Goal: Task Accomplishment & Management: Manage account settings

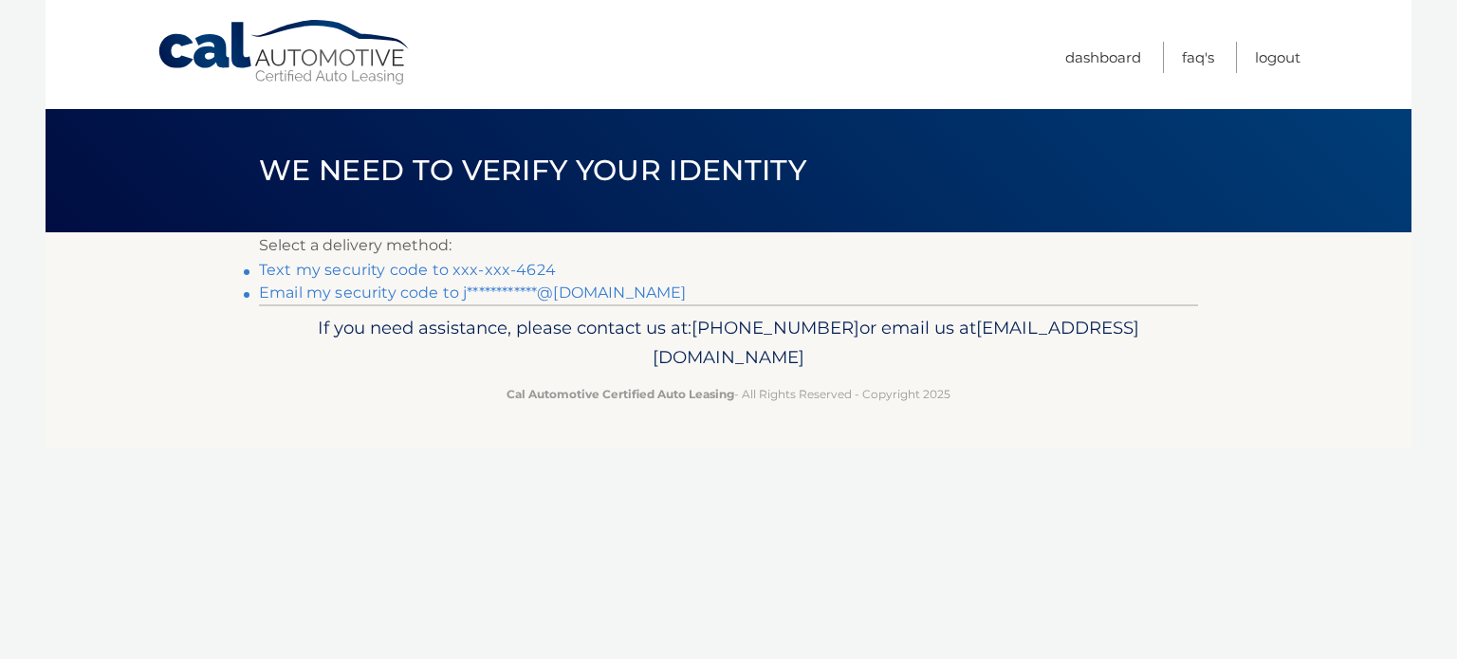
click at [425, 268] on link "Text my security code to xxx-xxx-4624" at bounding box center [407, 270] width 297 height 18
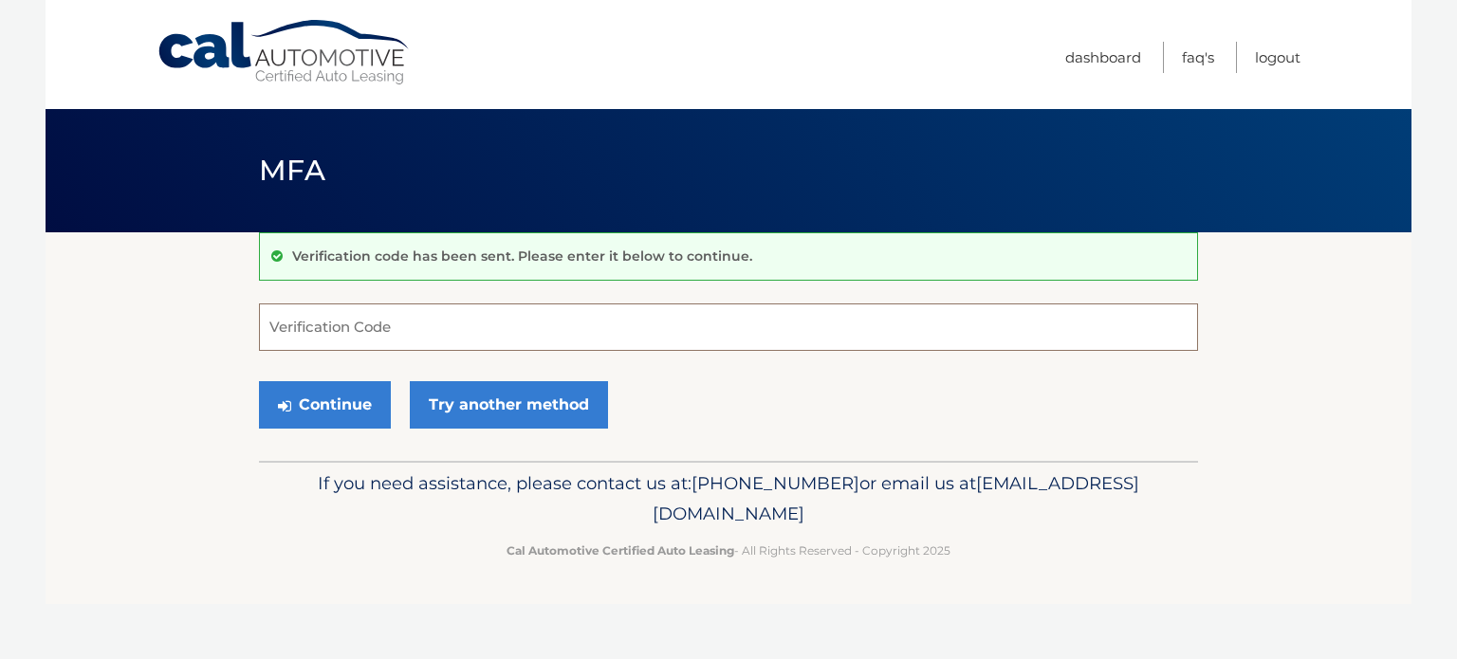
click at [376, 329] on input "Verification Code" at bounding box center [728, 327] width 939 height 47
type input "015860"
click at [259, 381] on button "Continue" at bounding box center [325, 404] width 132 height 47
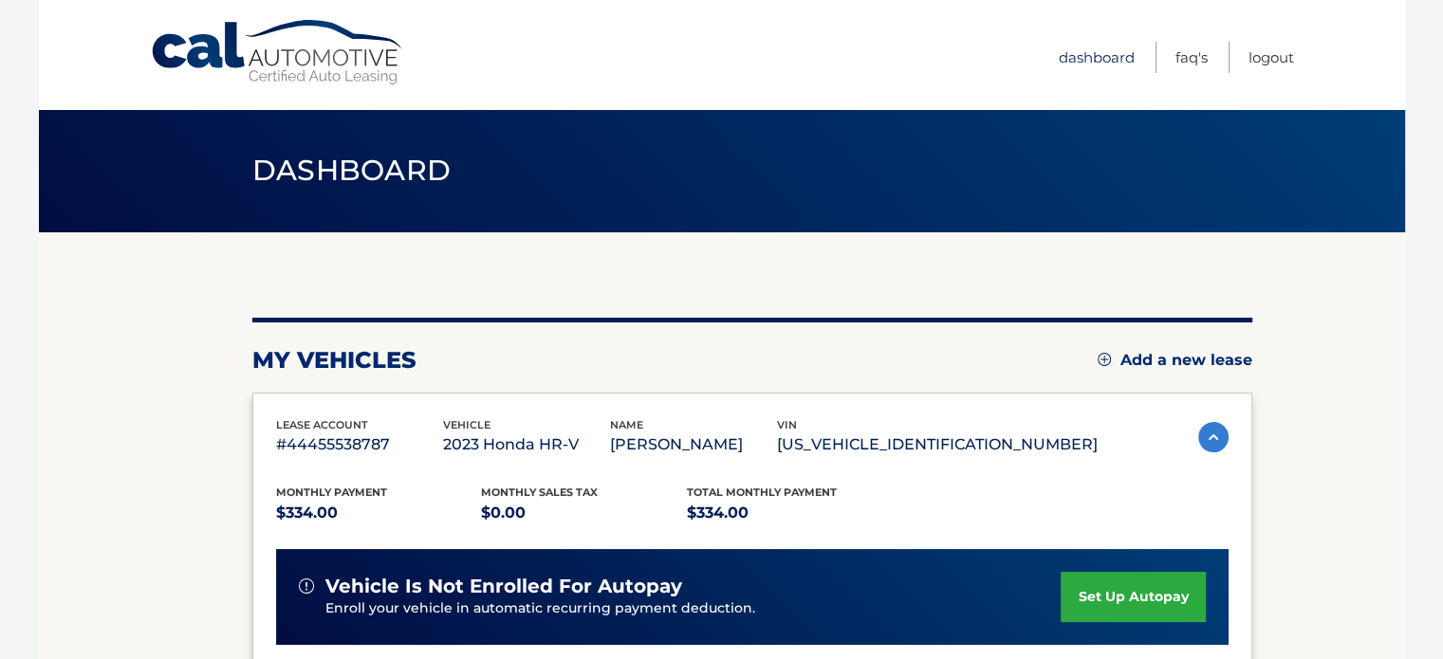
click at [1086, 61] on link "Dashboard" at bounding box center [1097, 57] width 76 height 31
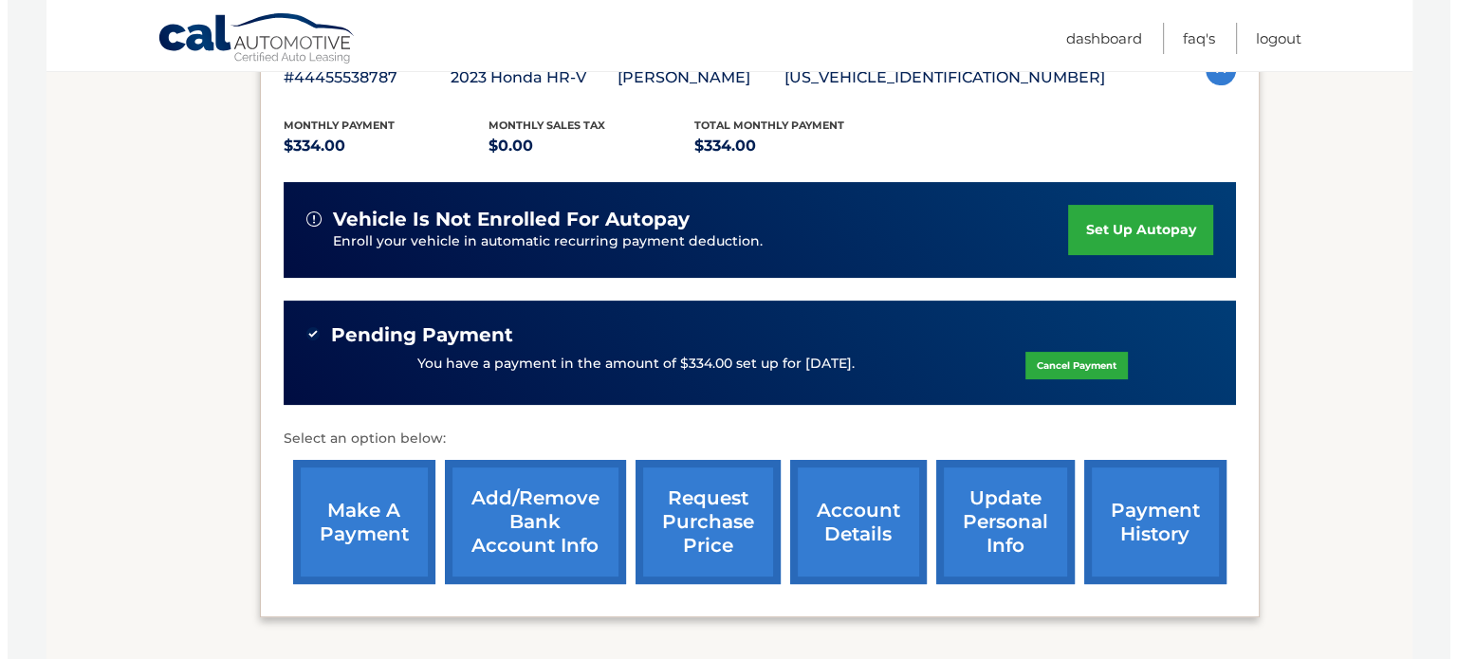
scroll to position [379, 0]
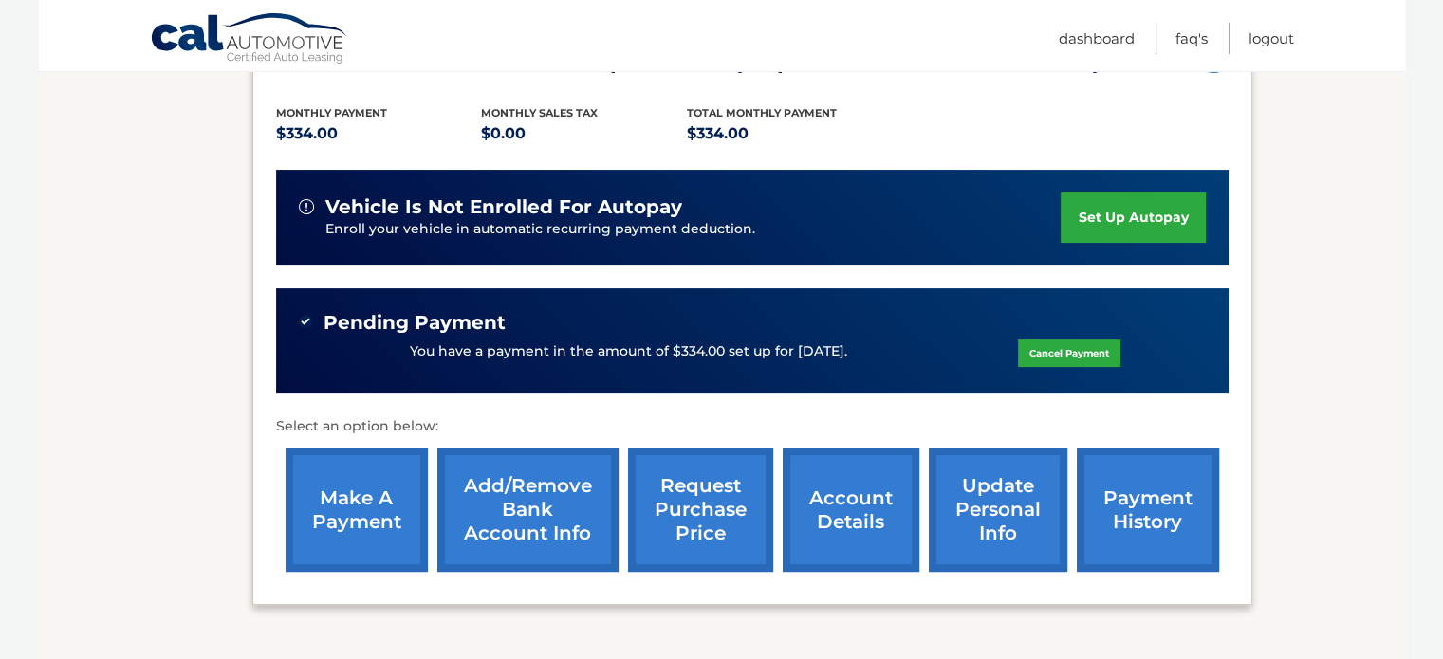
click at [709, 497] on link "request purchase price" at bounding box center [700, 510] width 145 height 124
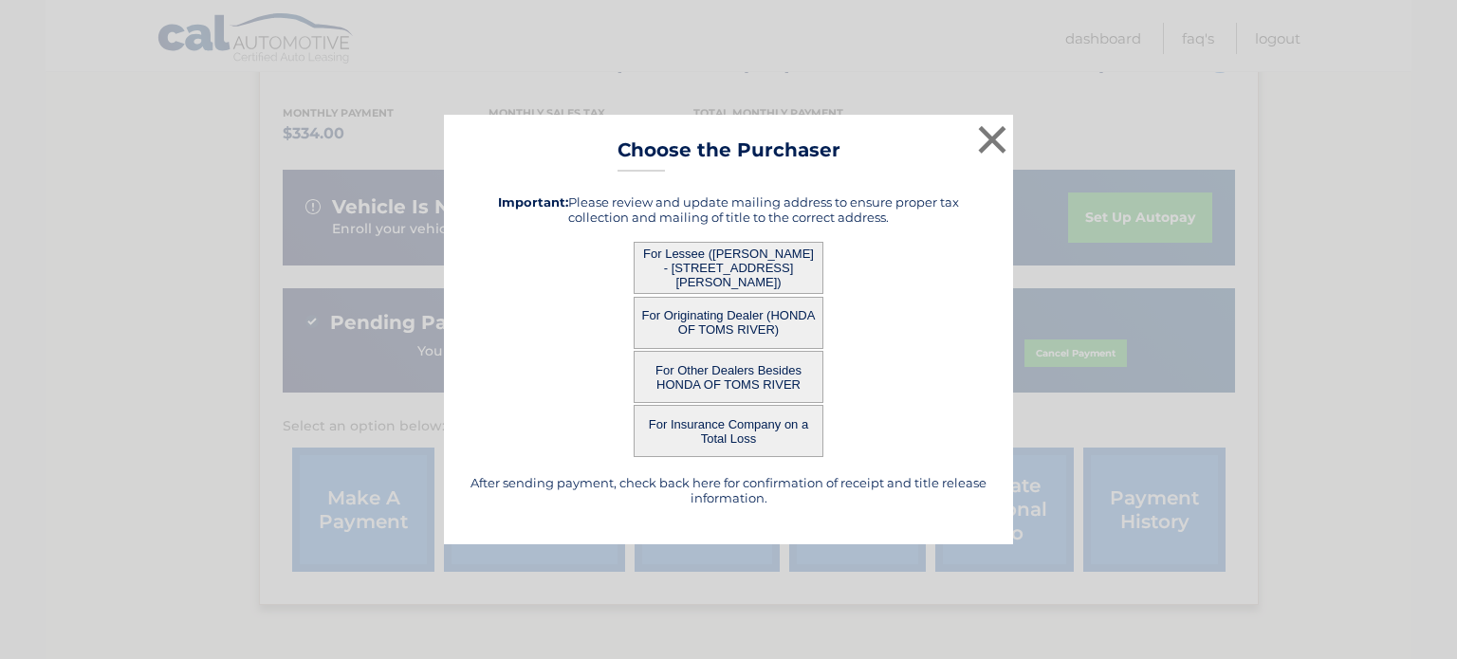
click at [720, 259] on button "For Lessee (KELLY DOUGHERTY - 250 MCHENRY RD, , BUFFALO GROVE, IL 60089)" at bounding box center [729, 268] width 190 height 52
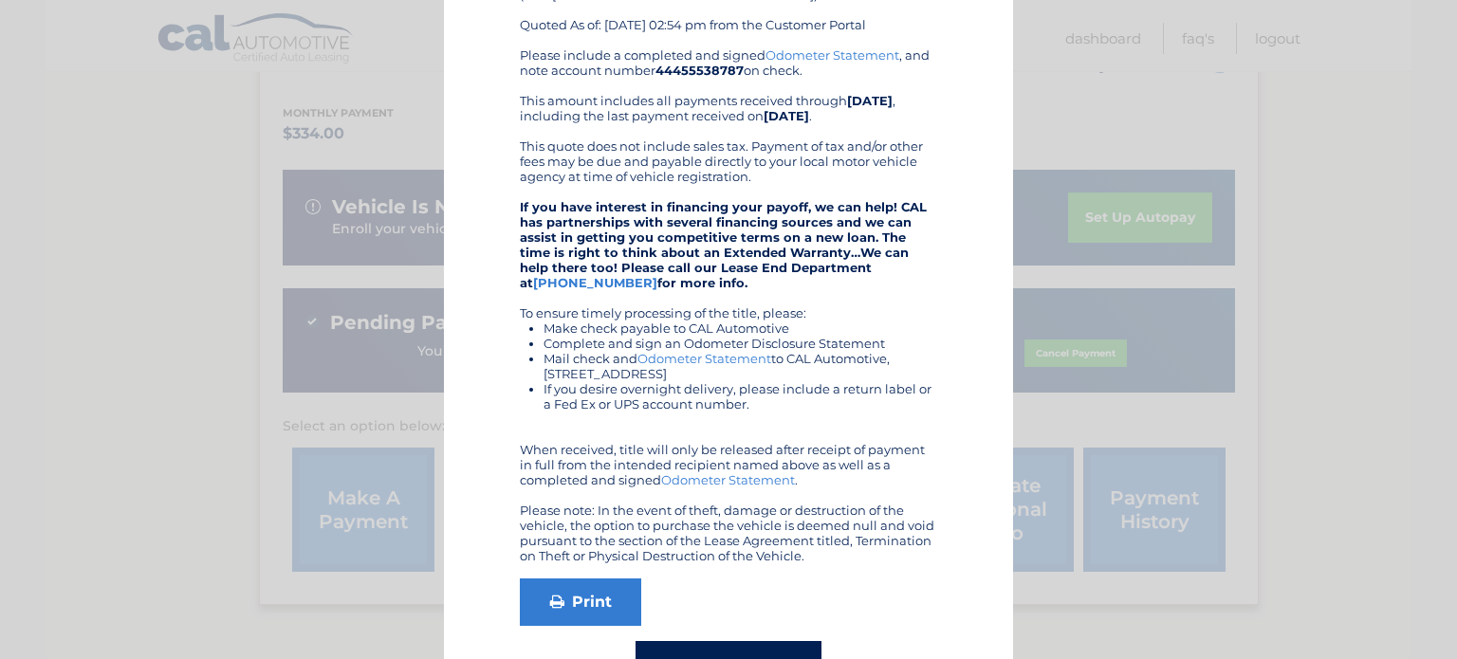
scroll to position [260, 0]
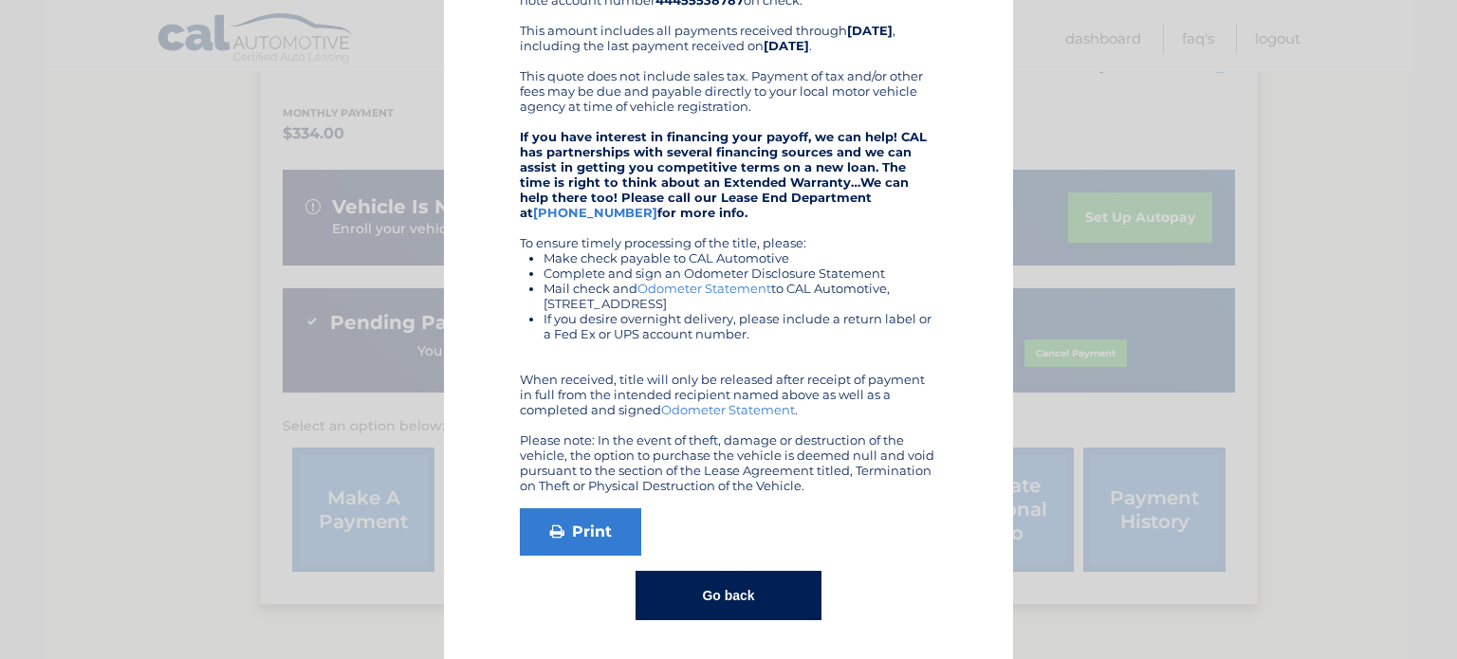
click at [736, 594] on button "Go back" at bounding box center [728, 595] width 185 height 49
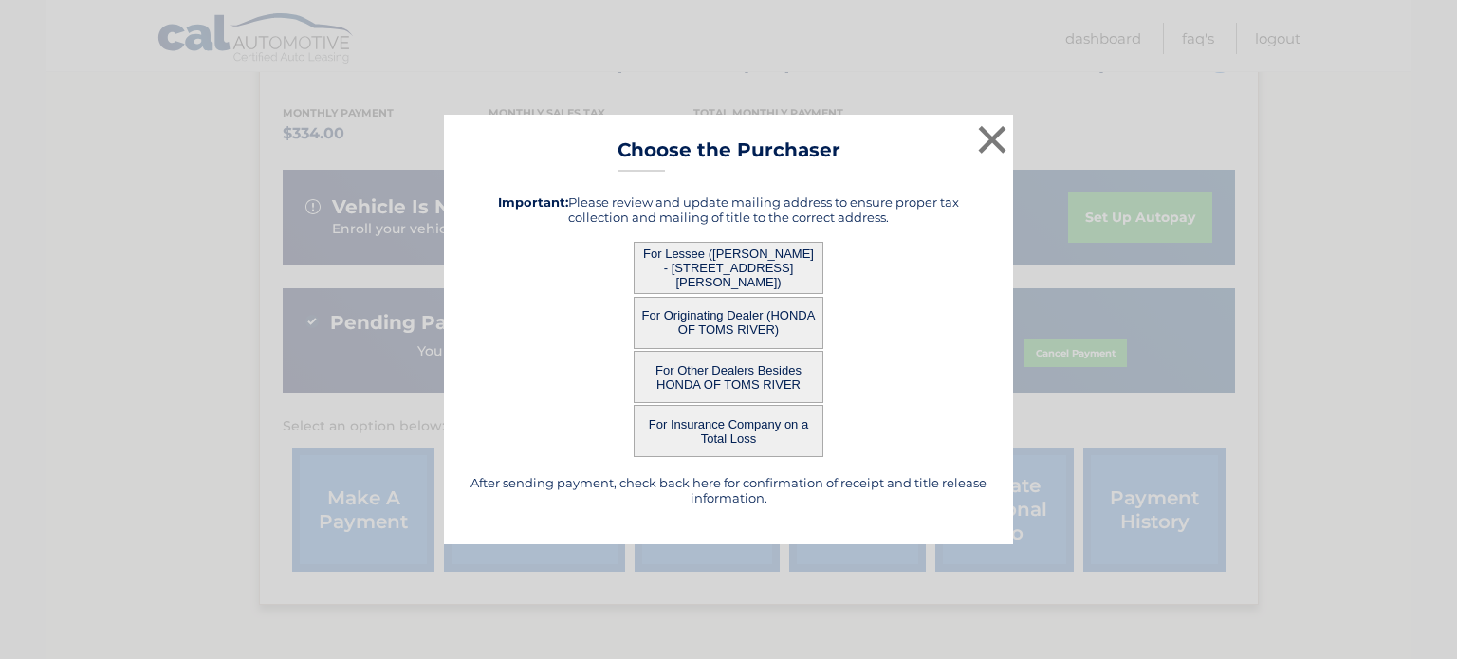
scroll to position [0, 0]
click at [724, 373] on button "For Other Dealers Besides HONDA OF TOMS RIVER" at bounding box center [729, 377] width 190 height 52
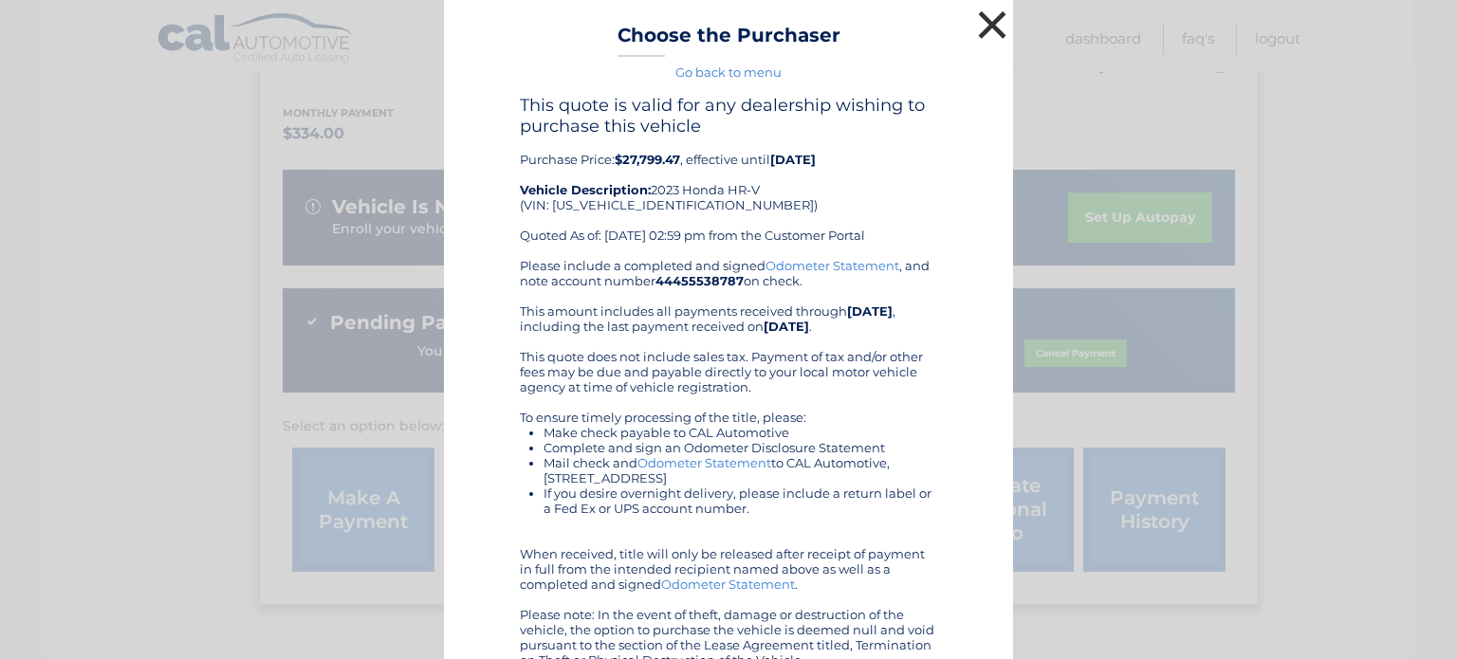
click at [984, 24] on button "×" at bounding box center [992, 25] width 38 height 38
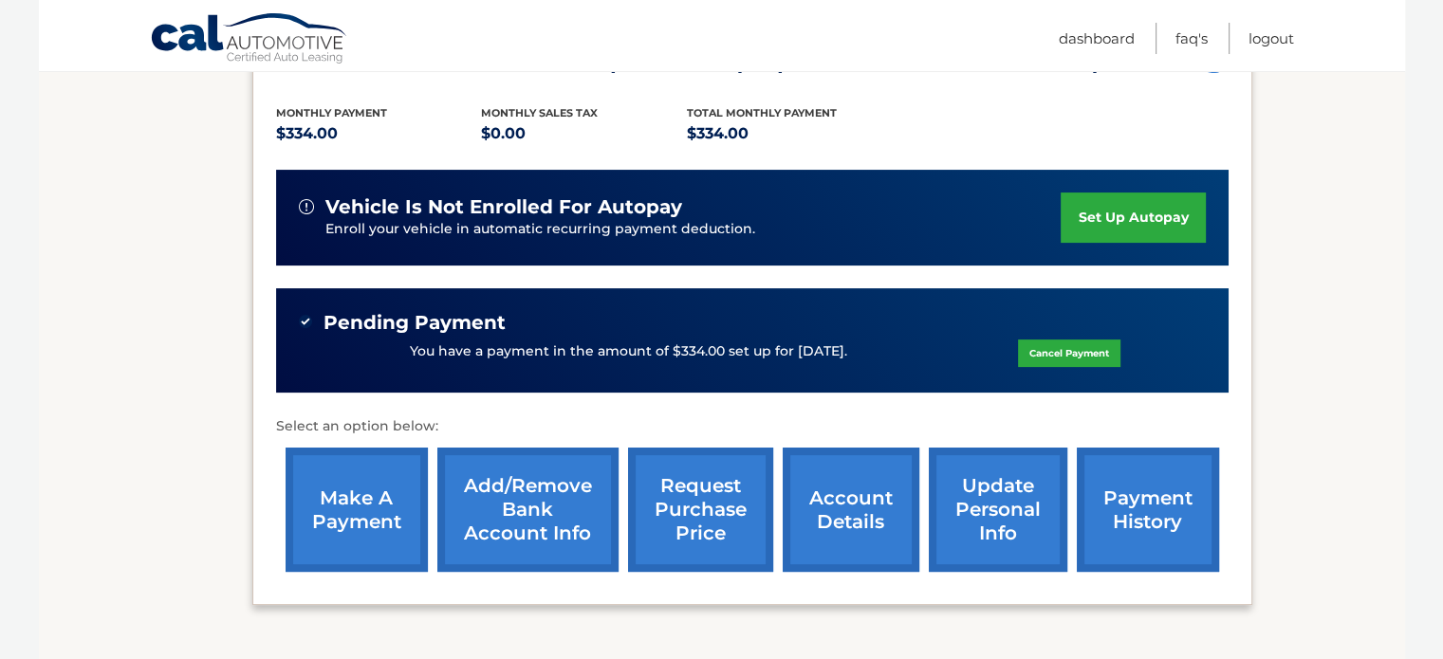
click at [673, 489] on link "request purchase price" at bounding box center [700, 510] width 145 height 124
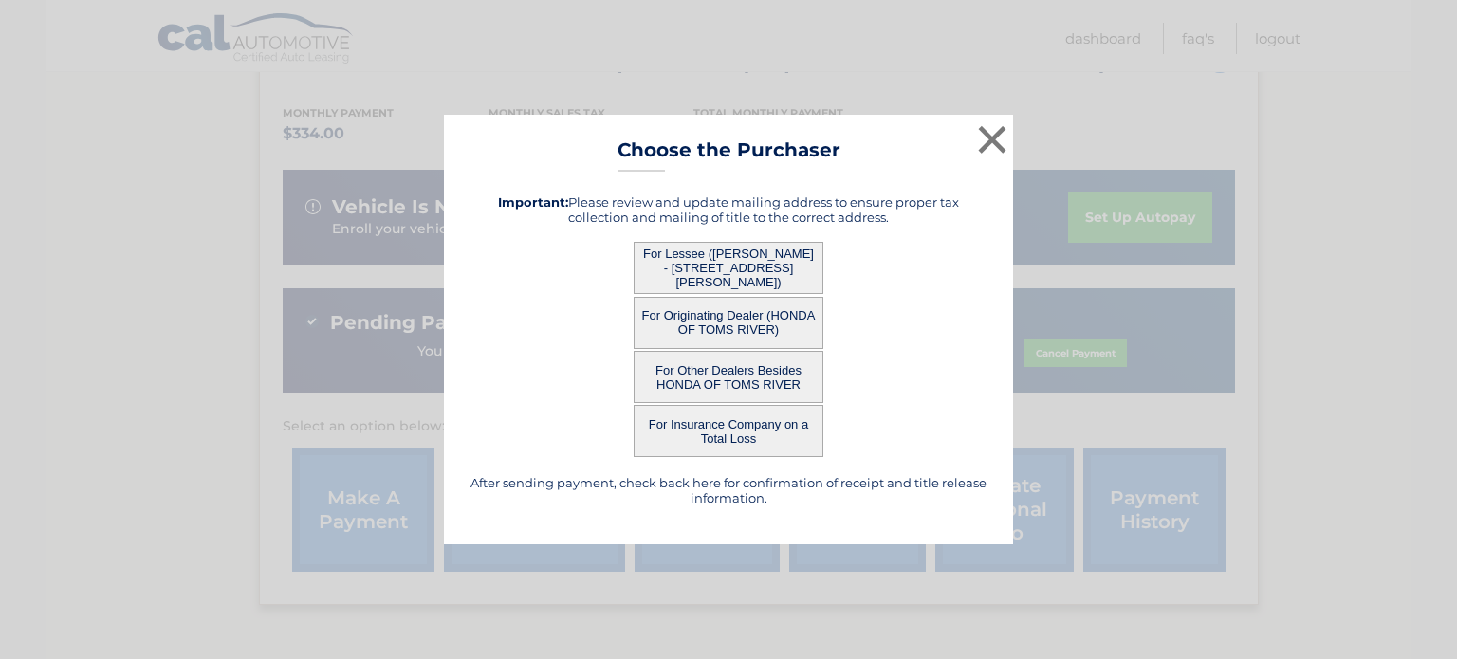
click at [728, 261] on button "For Lessee (KELLY DOUGHERTY - 250 MCHENRY RD, , BUFFALO GROVE, IL 60089)" at bounding box center [729, 268] width 190 height 52
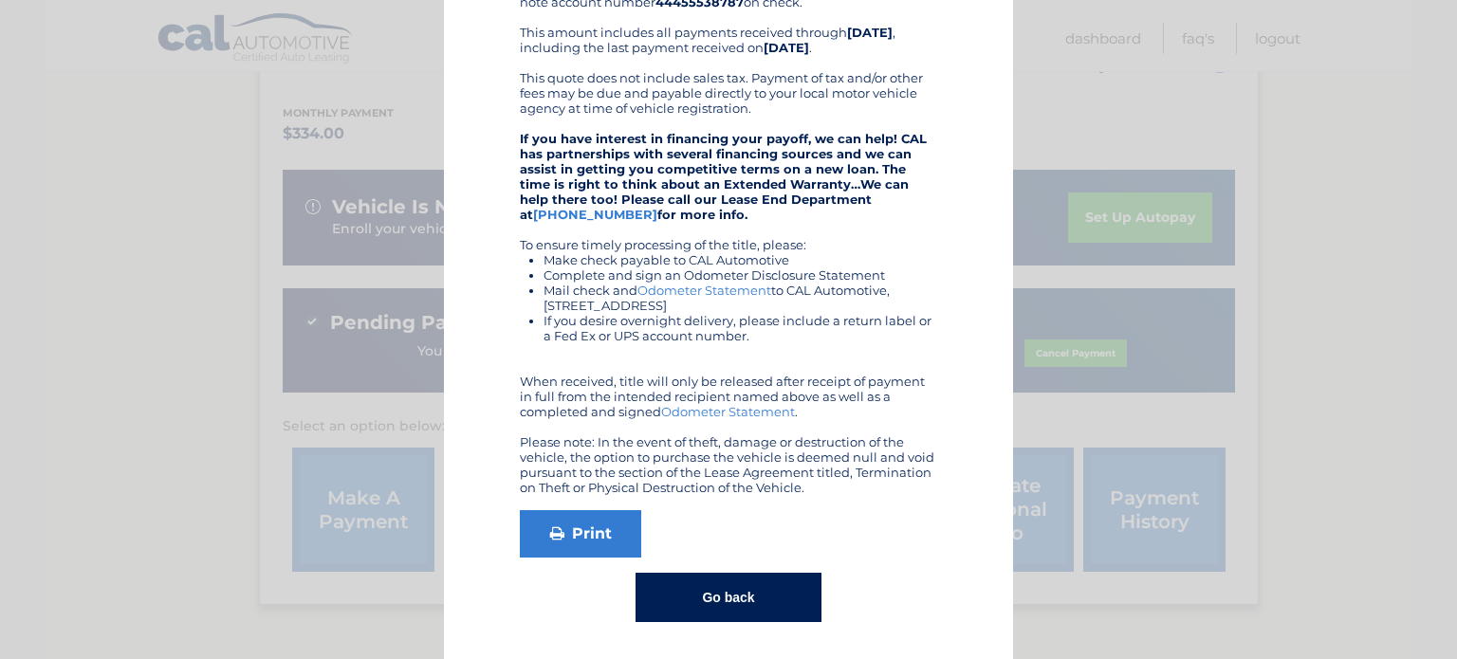
scroll to position [260, 0]
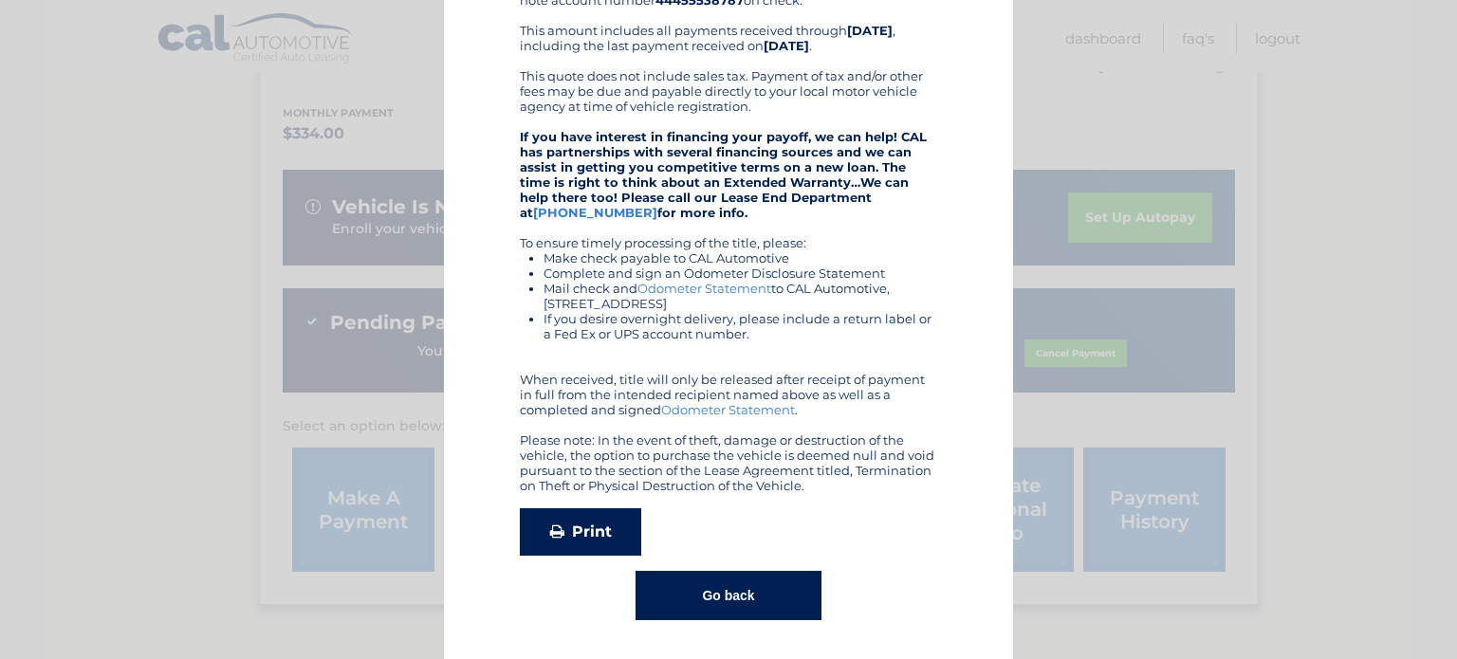
click at [581, 532] on link "Print" at bounding box center [580, 531] width 121 height 47
click at [706, 599] on button "Go back" at bounding box center [728, 595] width 185 height 49
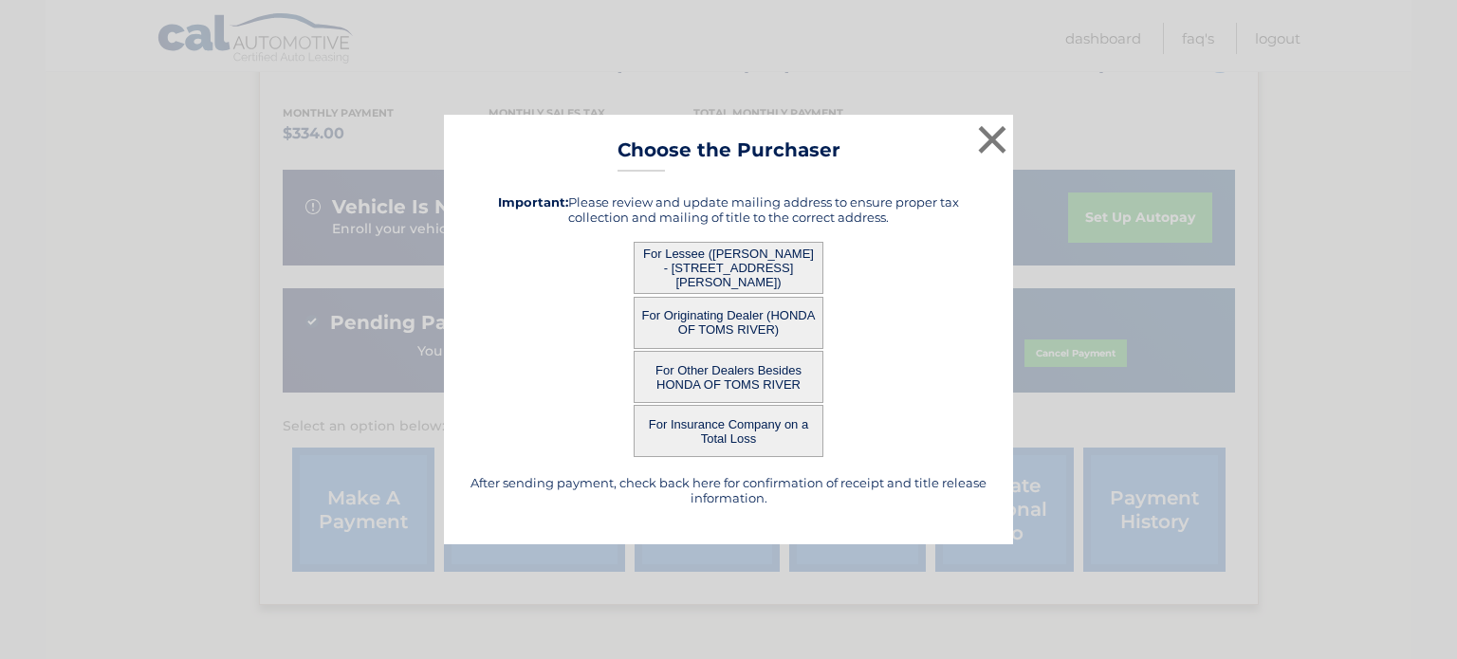
click at [742, 312] on button "For Originating Dealer (HONDA OF TOMS RIVER)" at bounding box center [729, 323] width 190 height 52
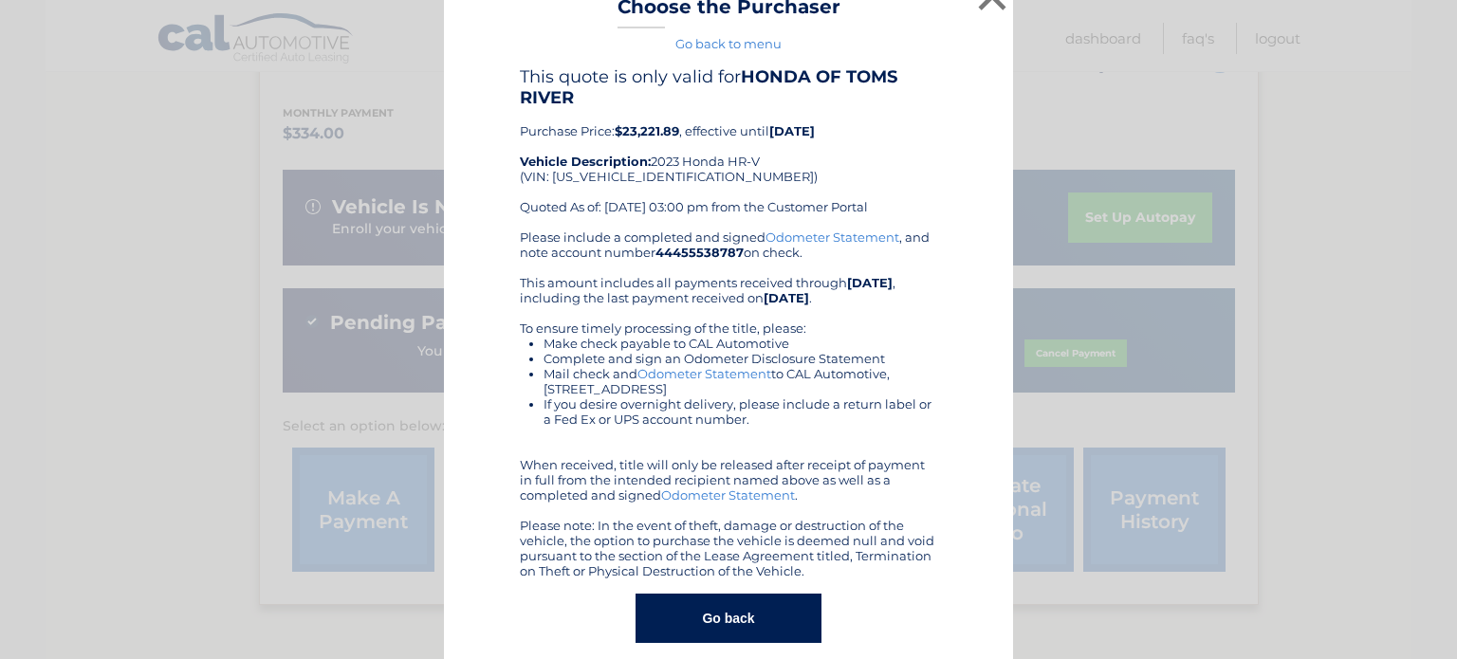
scroll to position [51, 0]
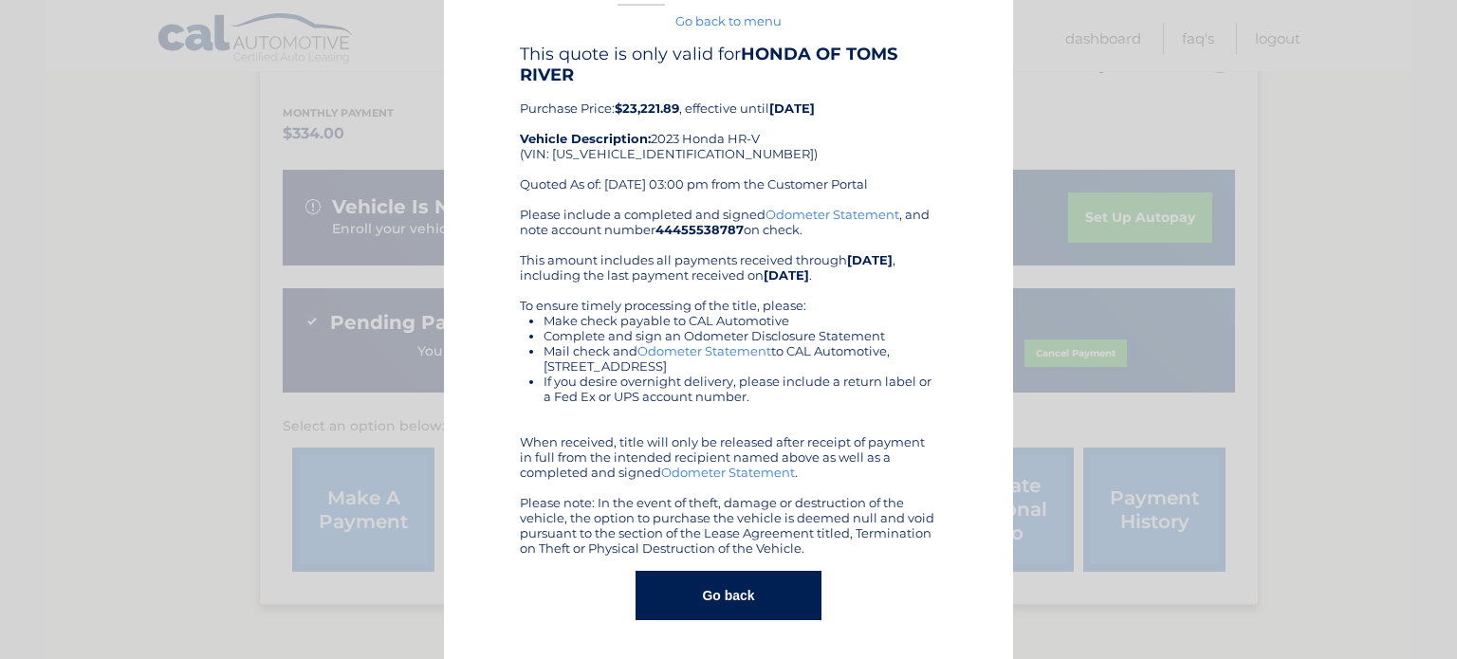
click at [748, 588] on button "Go back" at bounding box center [728, 595] width 185 height 49
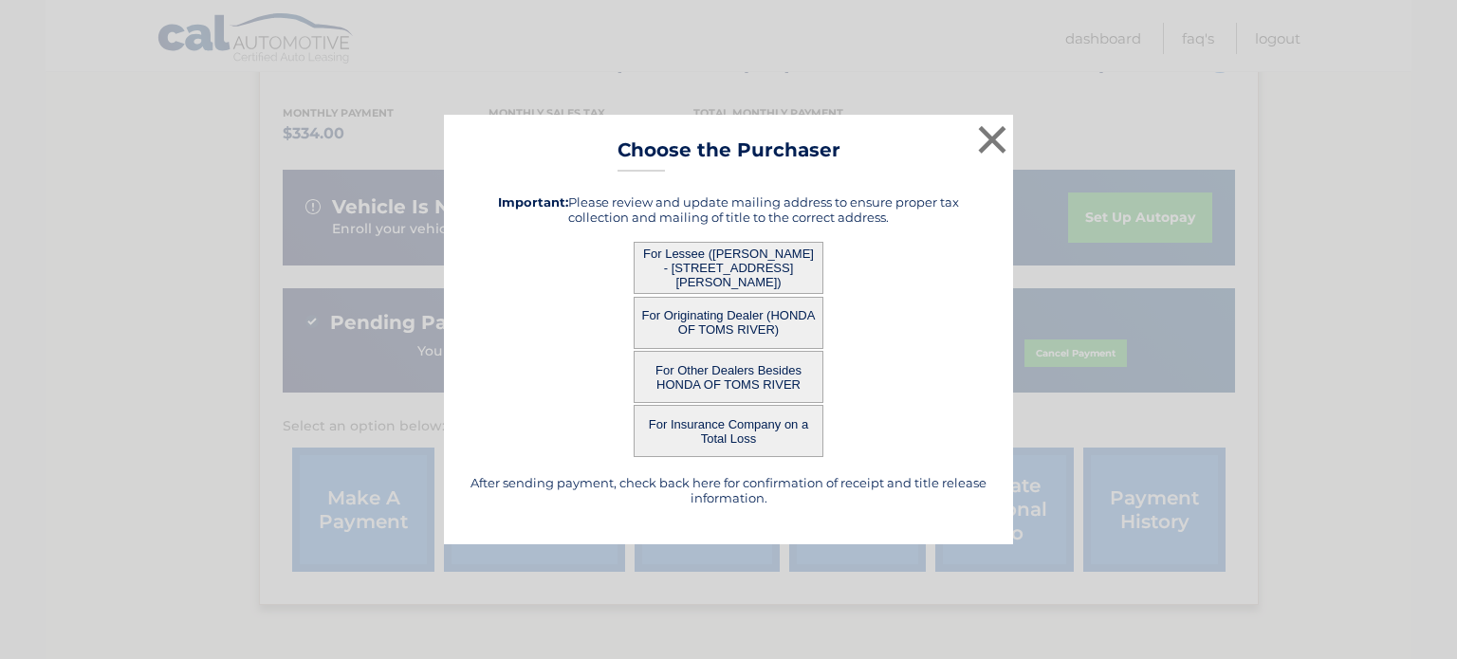
click at [721, 424] on button "For Insurance Company on a Total Loss" at bounding box center [729, 431] width 190 height 52
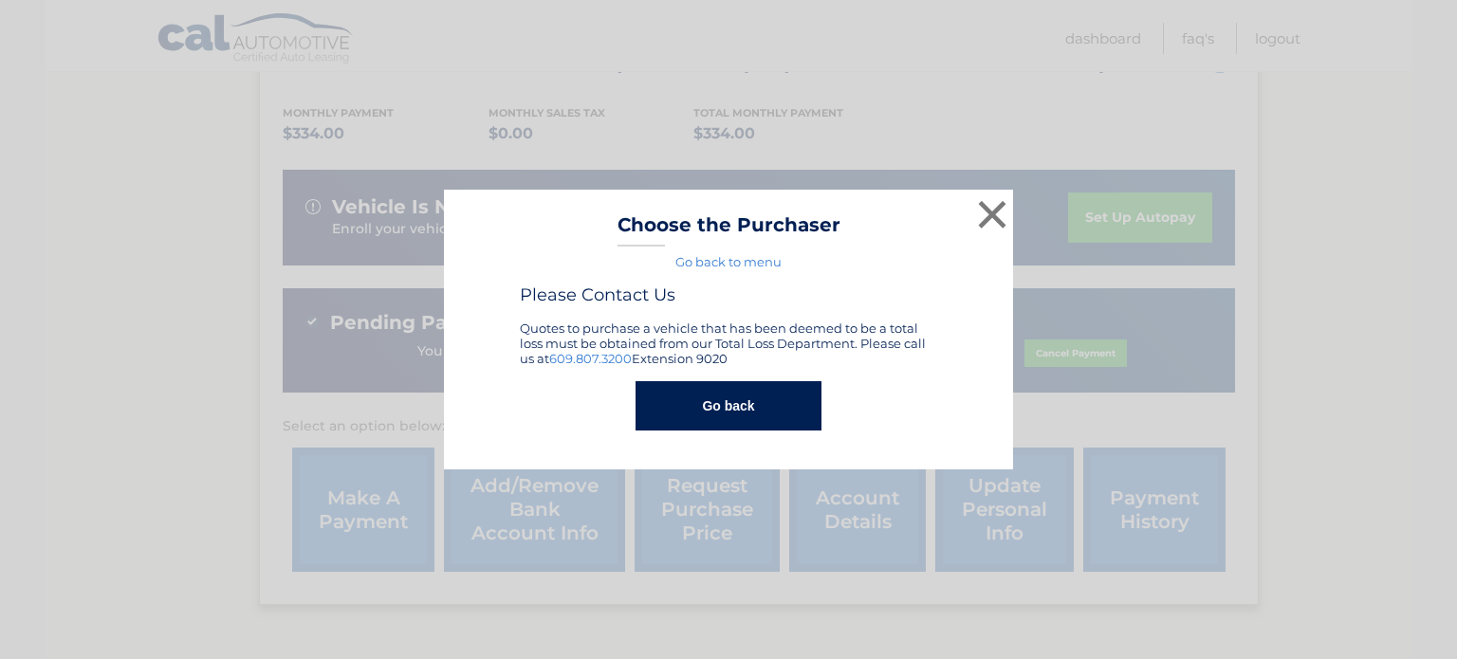
click at [729, 402] on button "Go back" at bounding box center [728, 405] width 185 height 49
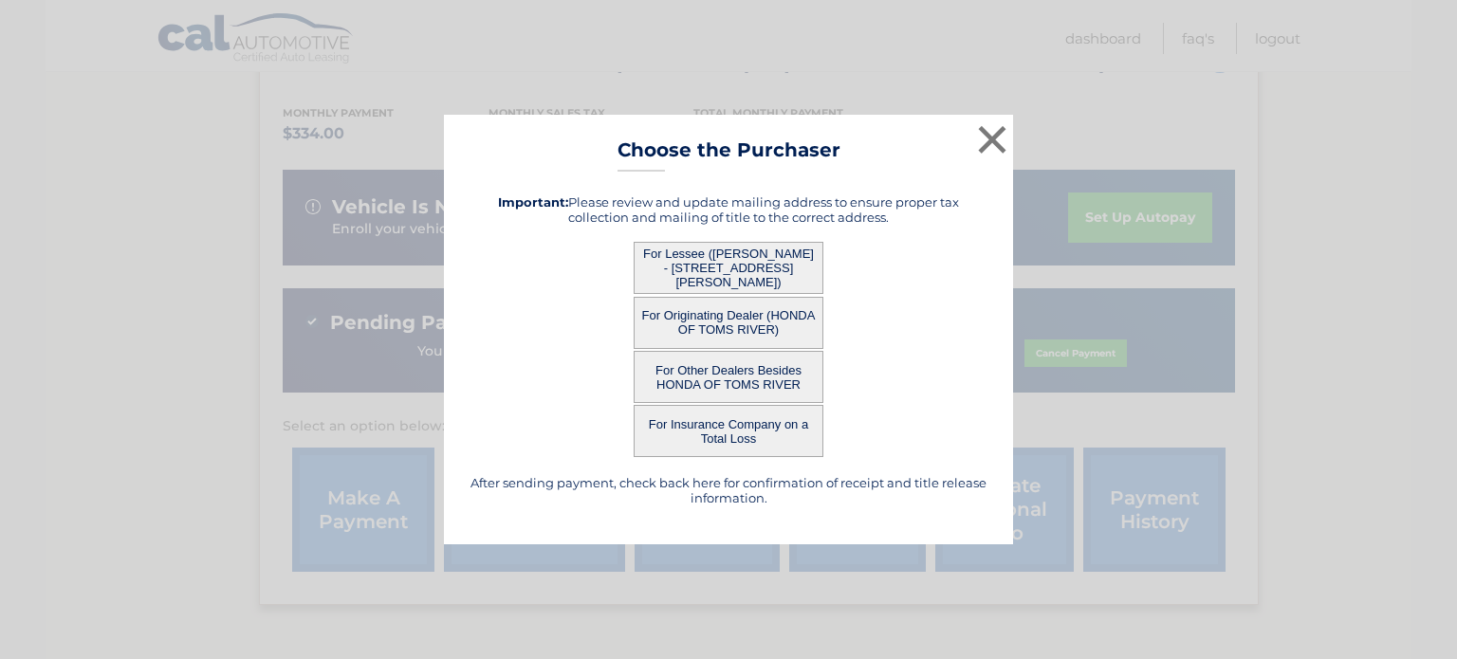
click at [731, 365] on button "For Other Dealers Besides HONDA OF TOMS RIVER" at bounding box center [729, 377] width 190 height 52
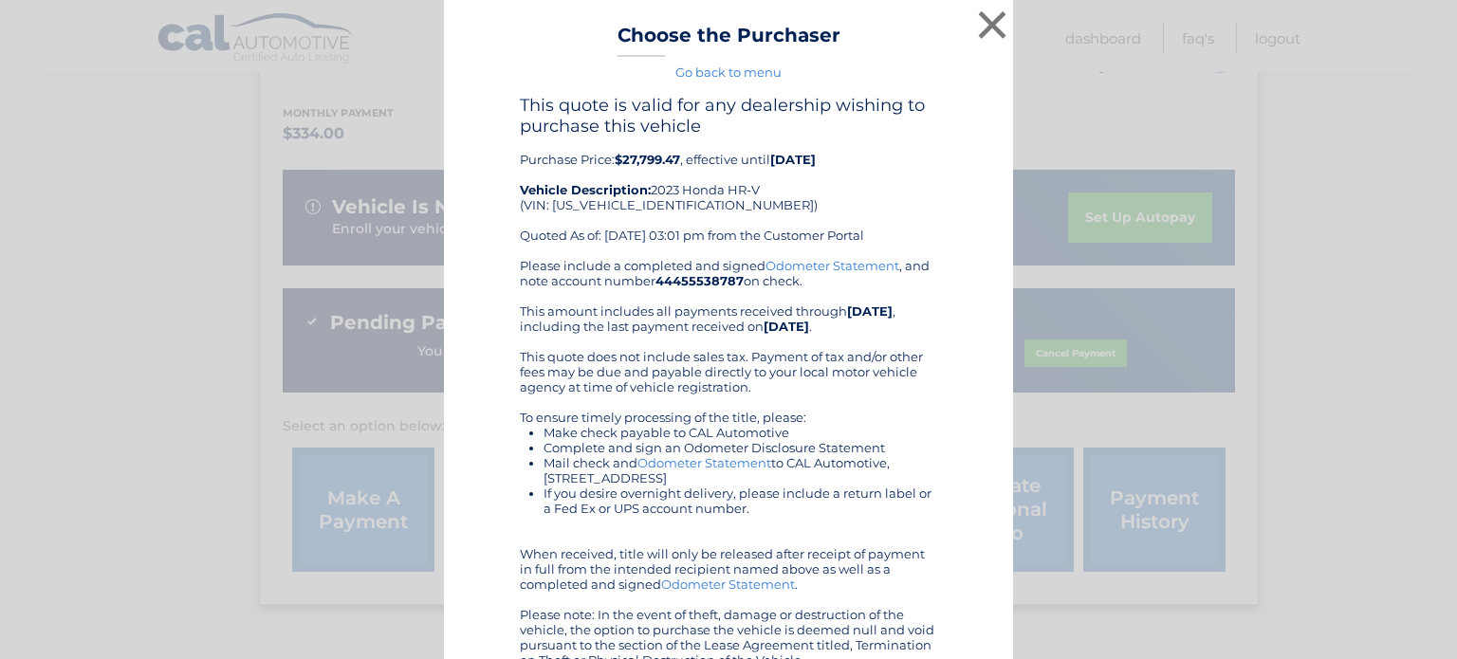
click at [724, 72] on link "Go back to menu" at bounding box center [728, 72] width 106 height 15
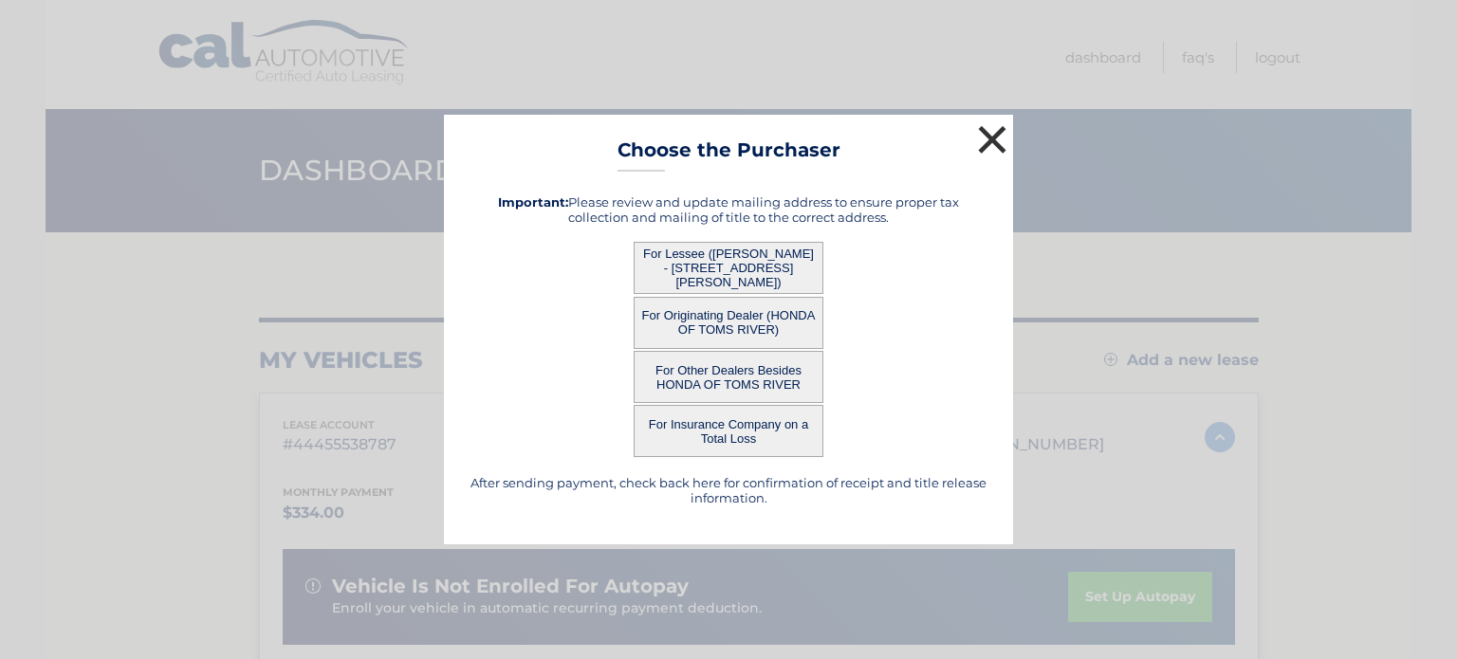
click at [987, 138] on button "×" at bounding box center [992, 139] width 38 height 38
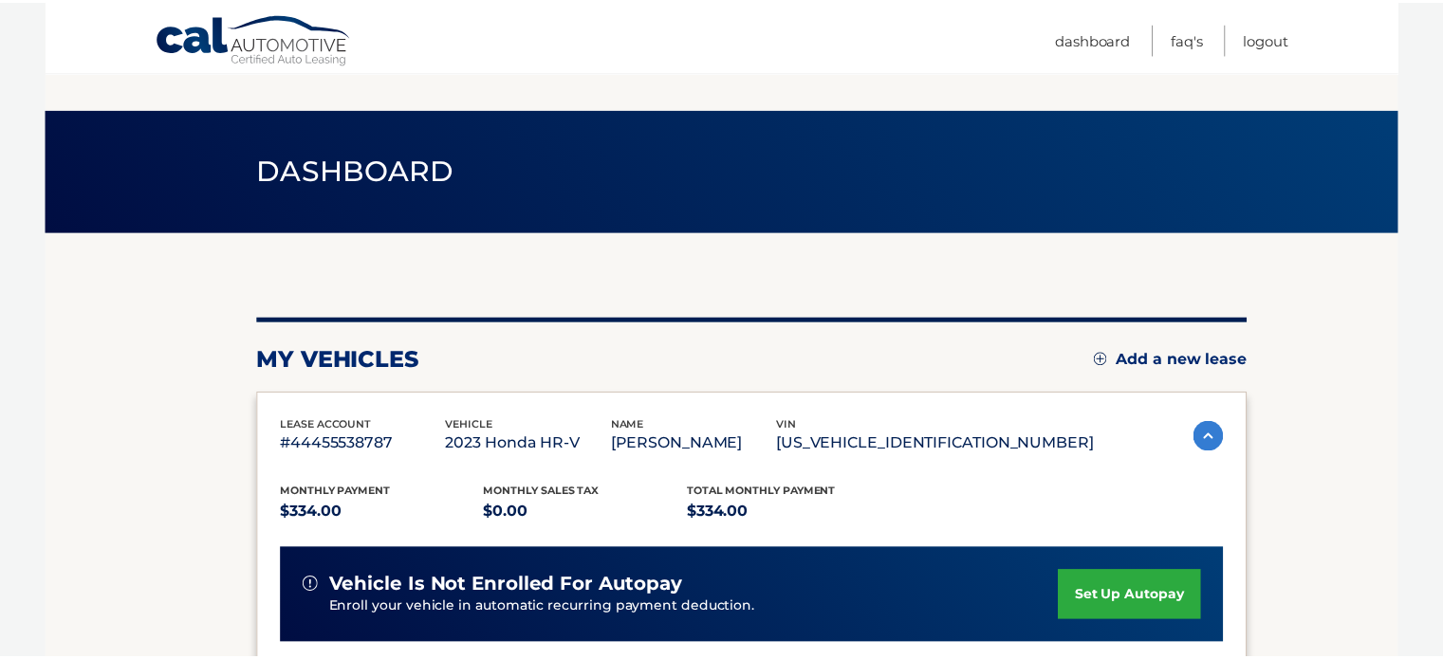
scroll to position [524, 0]
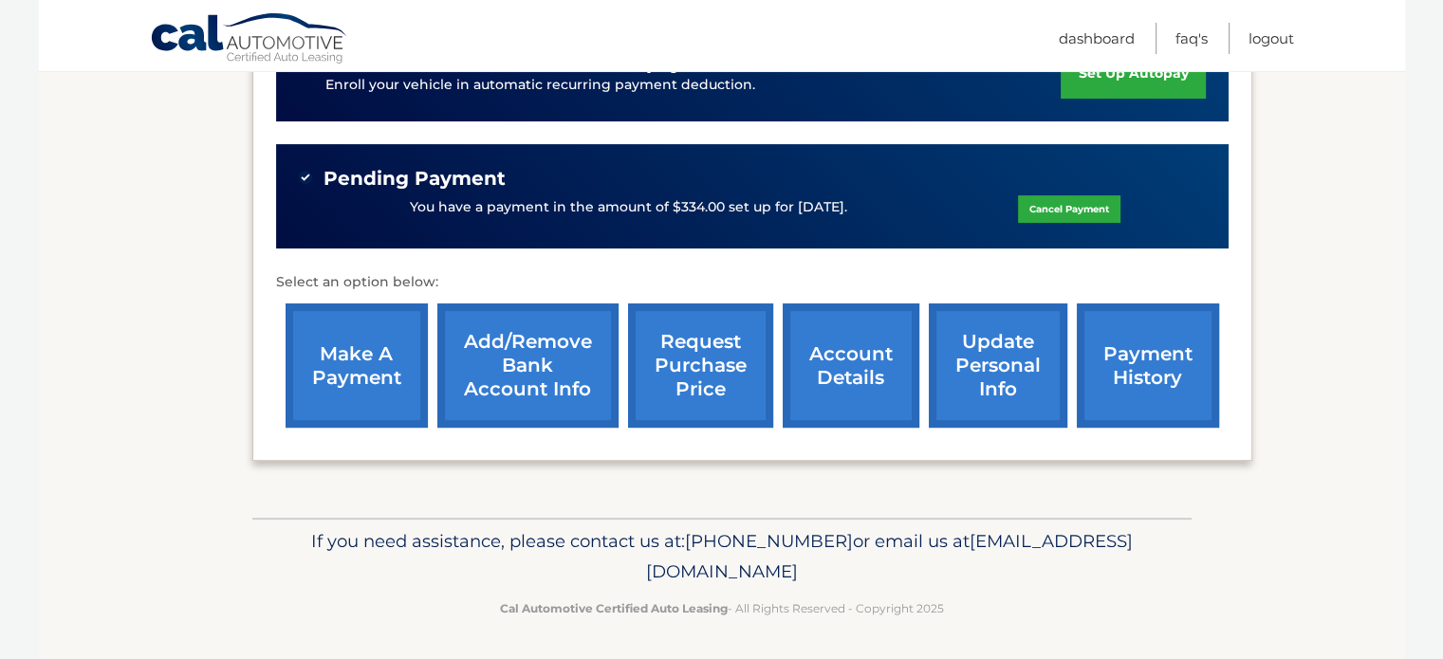
click at [994, 340] on link "update personal info" at bounding box center [998, 366] width 138 height 124
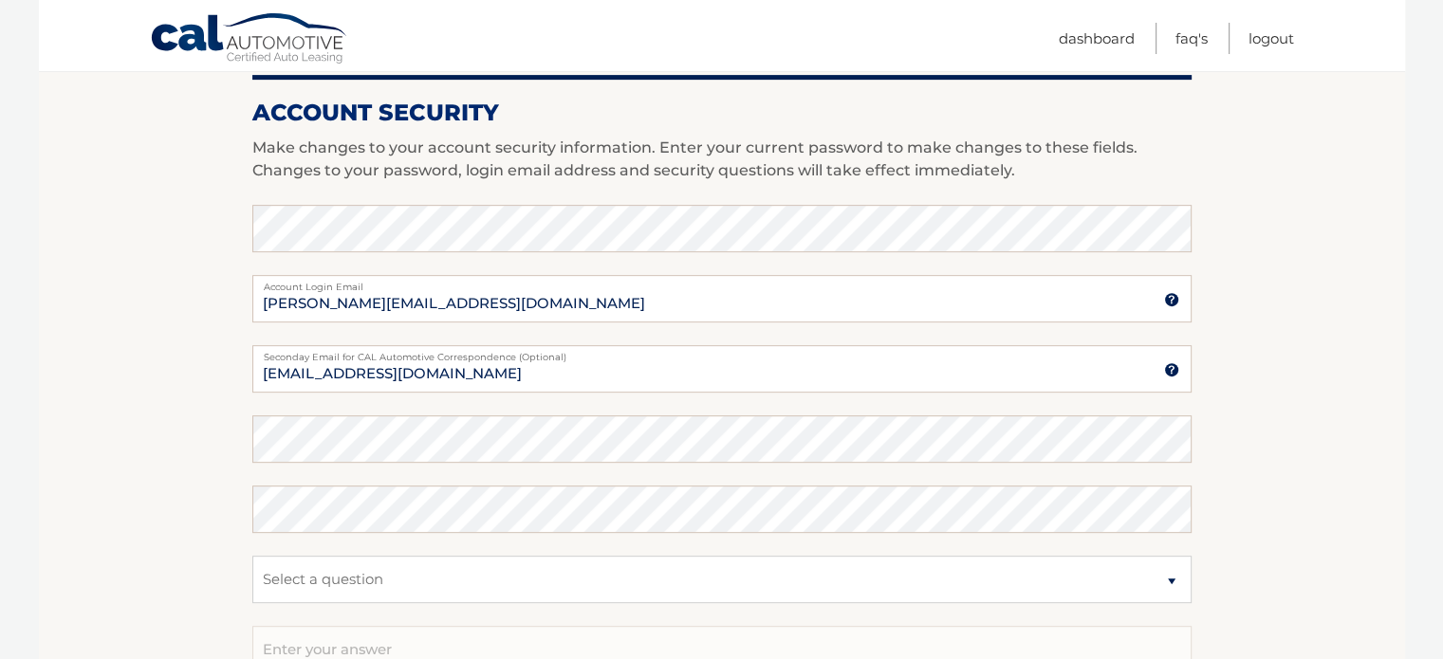
scroll to position [759, 0]
